Goal: Information Seeking & Learning: Check status

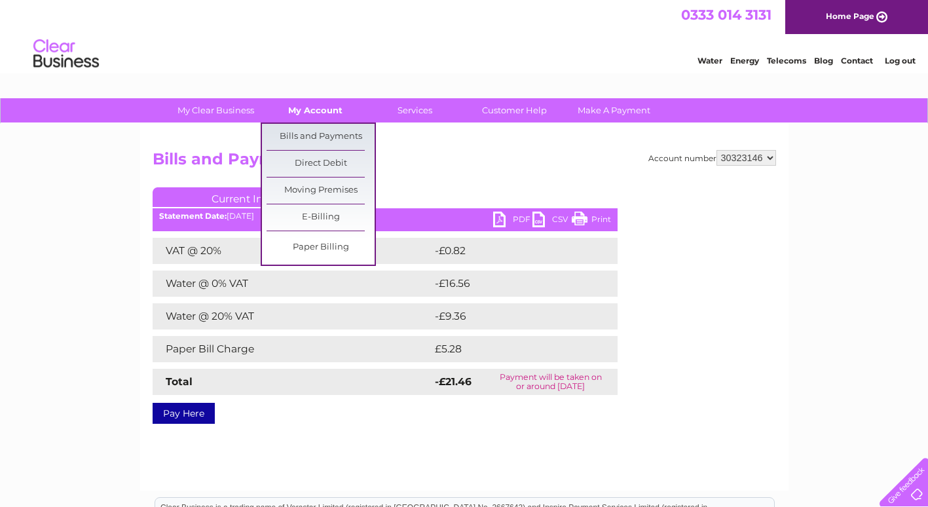
click at [305, 113] on link "My Account" at bounding box center [315, 110] width 108 height 24
click at [303, 138] on link "Bills and Payments" at bounding box center [320, 137] width 108 height 26
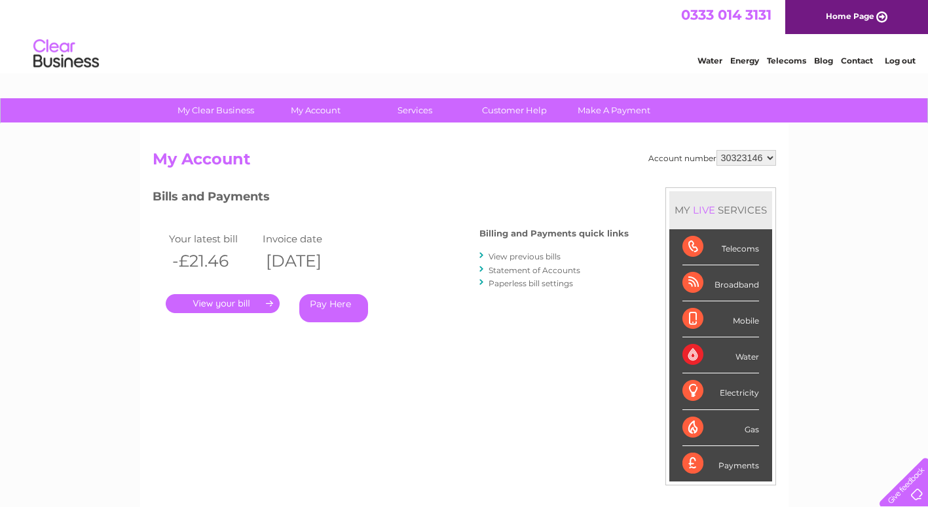
click at [224, 341] on div "Your latest bill Invoice date -£21.46 [DATE] . Pay Here" at bounding box center [297, 279] width 288 height 124
